Goal: Find specific page/section: Find specific page/section

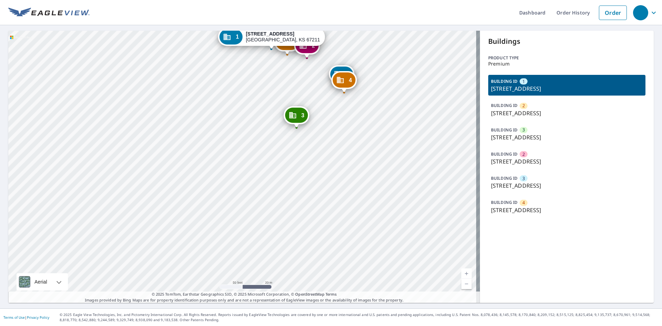
drag, startPoint x: 486, startPoint y: 91, endPoint x: 543, endPoint y: 89, distance: 56.9
click at [543, 89] on div "BUILDING ID 1 [STREET_ADDRESS]" at bounding box center [566, 85] width 157 height 21
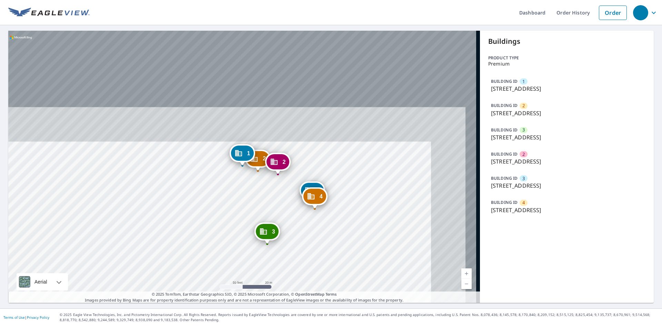
copy p "[STREET_ADDRESS]"
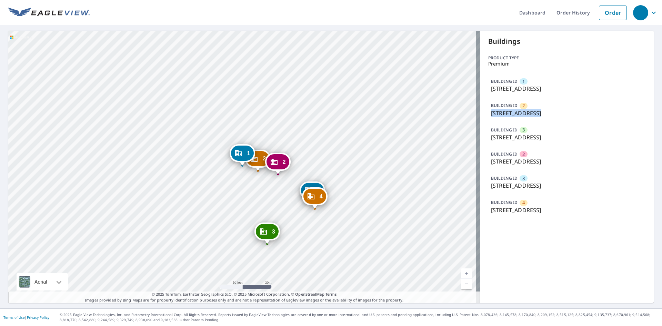
drag, startPoint x: 488, startPoint y: 113, endPoint x: 531, endPoint y: 113, distance: 43.1
click at [531, 113] on p "[STREET_ADDRESS]" at bounding box center [567, 113] width 152 height 8
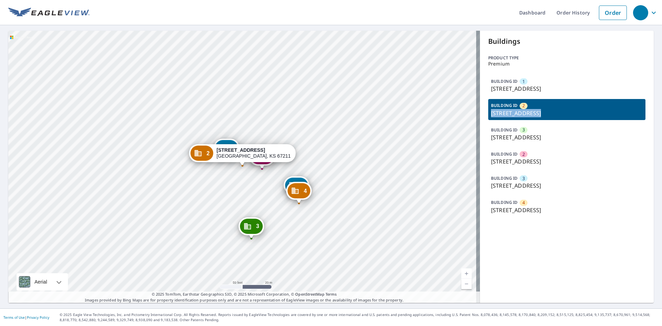
copy p "[STREET_ADDRESS]"
drag, startPoint x: 506, startPoint y: 162, endPoint x: 545, endPoint y: 161, distance: 38.6
click at [545, 161] on p "[STREET_ADDRESS]" at bounding box center [567, 161] width 152 height 8
copy p "[GEOGRAPHIC_DATA],"
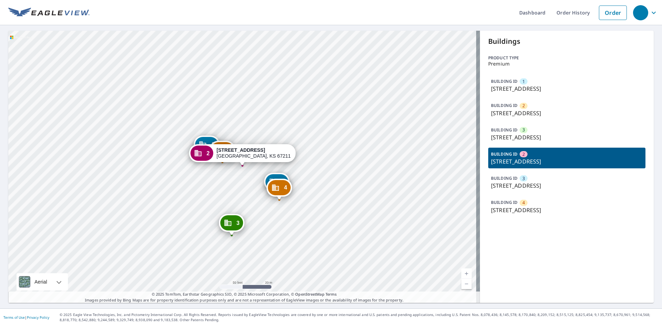
drag, startPoint x: 551, startPoint y: 164, endPoint x: 544, endPoint y: 164, distance: 7.2
click at [551, 164] on p "[STREET_ADDRESS]" at bounding box center [567, 161] width 152 height 8
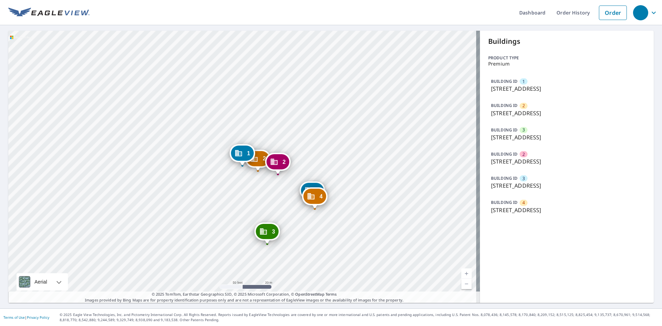
drag, startPoint x: 506, startPoint y: 160, endPoint x: 543, endPoint y: 161, distance: 37.2
click at [543, 161] on p "[STREET_ADDRESS]" at bounding box center [567, 161] width 152 height 8
copy p "[GEOGRAPHIC_DATA]"
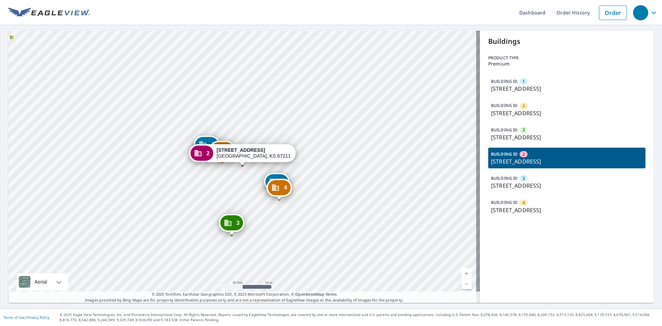
drag, startPoint x: 487, startPoint y: 137, endPoint x: 575, endPoint y: 137, distance: 87.6
click at [575, 137] on p "[STREET_ADDRESS]" at bounding box center [567, 137] width 152 height 8
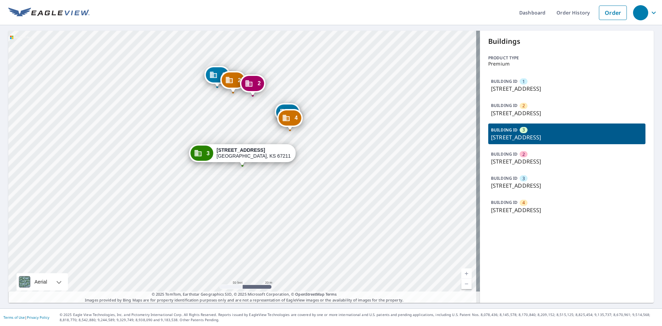
copy p "[STREET_ADDRESS]"
drag, startPoint x: 489, startPoint y: 112, endPoint x: 501, endPoint y: 111, distance: 12.1
click at [514, 112] on p "[STREET_ADDRESS]" at bounding box center [567, 113] width 152 height 8
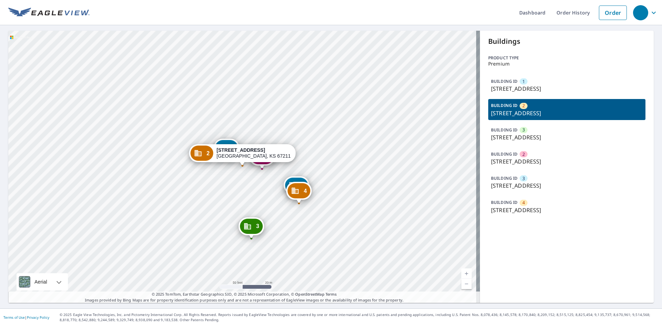
click at [491, 114] on p "[STREET_ADDRESS]" at bounding box center [567, 113] width 152 height 8
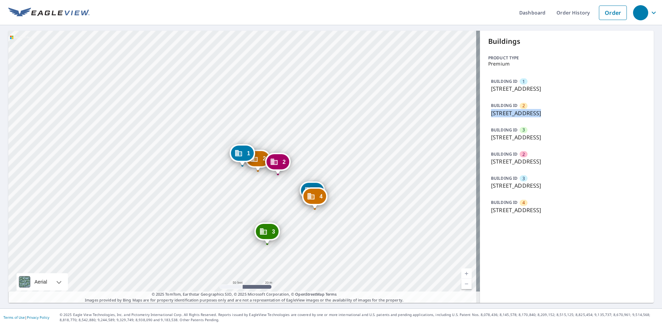
drag, startPoint x: 487, startPoint y: 114, endPoint x: 528, endPoint y: 116, distance: 40.7
click at [528, 116] on p "[STREET_ADDRESS]" at bounding box center [567, 113] width 152 height 8
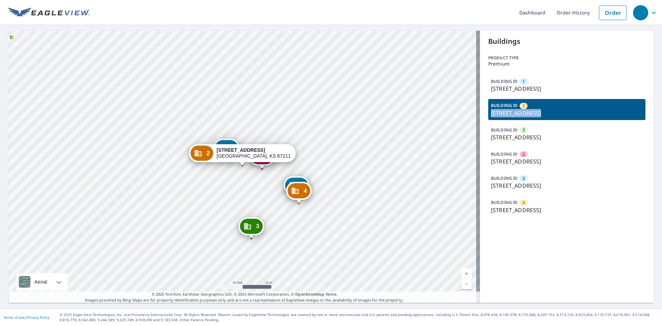
copy p "[STREET_ADDRESS]"
click at [525, 210] on p "[STREET_ADDRESS]" at bounding box center [567, 210] width 152 height 8
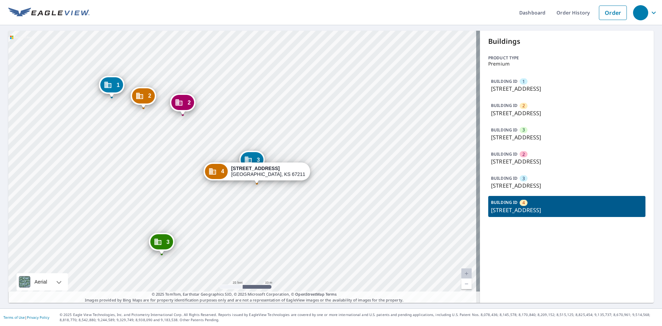
click at [251, 200] on div "1 [STREET_ADDRESS] 2 [STREET_ADDRESS] 3 [STREET_ADDRESS] 2 [STREET_ADDRESS][GEO…" at bounding box center [244, 167] width 472 height 272
